Goal: Transaction & Acquisition: Purchase product/service

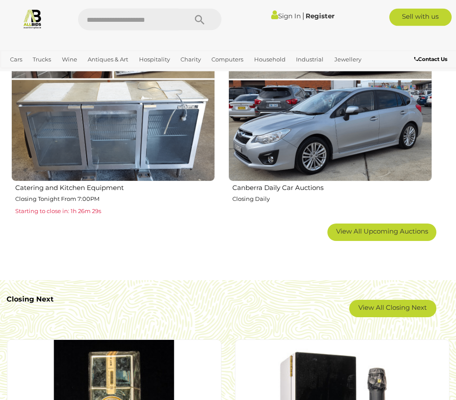
scroll to position [1307, 0]
click at [389, 305] on link "View All Closing Next" at bounding box center [392, 308] width 87 height 17
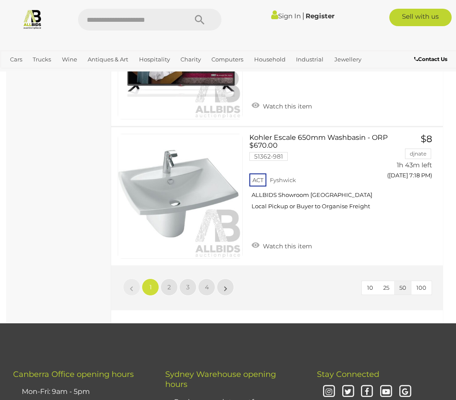
scroll to position [6941, 0]
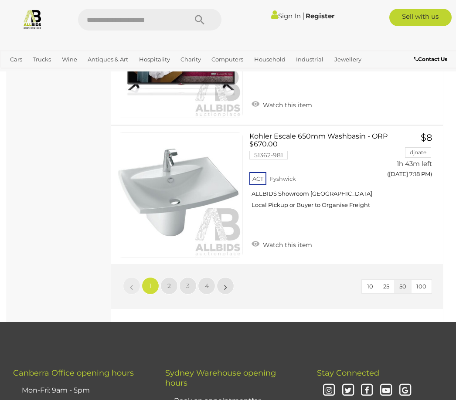
click at [169, 277] on link "2" at bounding box center [169, 285] width 17 height 17
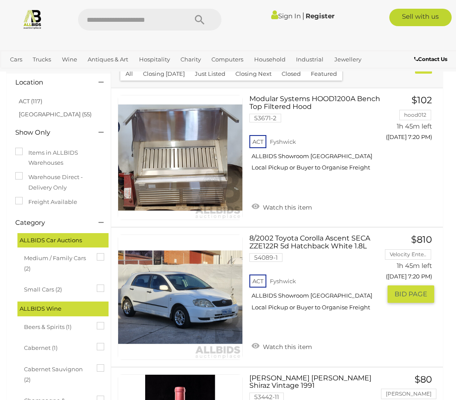
click at [412, 296] on span "BID PAGE" at bounding box center [411, 294] width 33 height 9
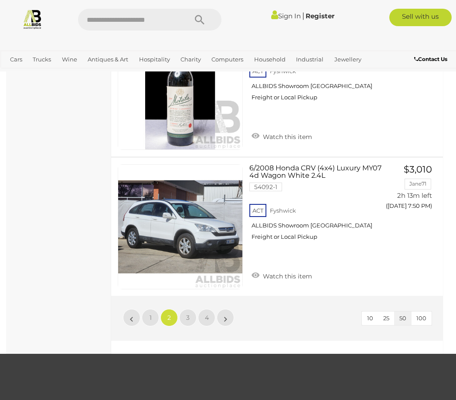
scroll to position [6885, 0]
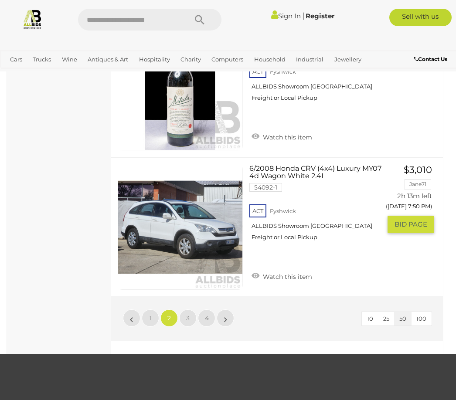
click at [420, 220] on span "BID PAGE" at bounding box center [411, 224] width 33 height 9
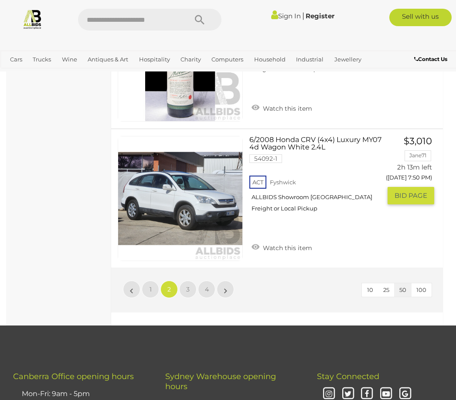
click at [191, 281] on link "3" at bounding box center [187, 289] width 17 height 17
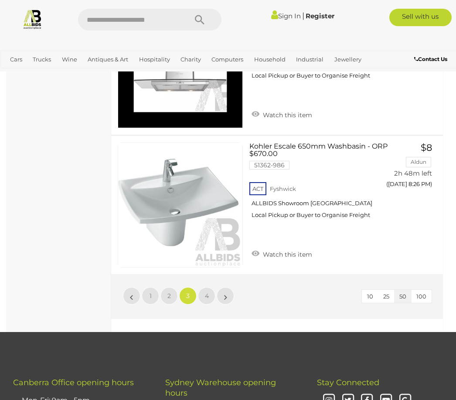
scroll to position [6923, 0]
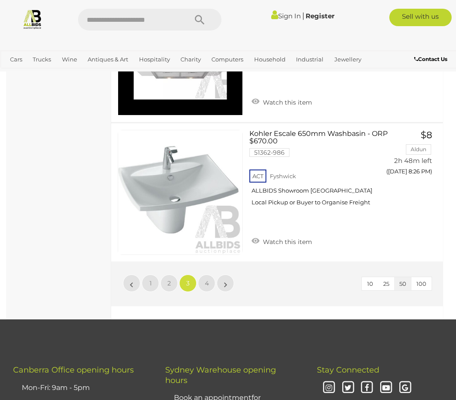
click at [210, 275] on link "4" at bounding box center [206, 283] width 17 height 17
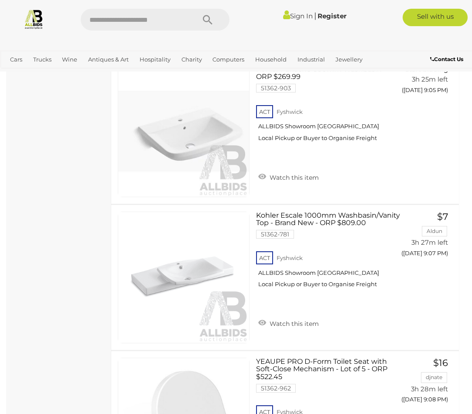
scroll to position [2718, 0]
